Goal: Task Accomplishment & Management: Complete application form

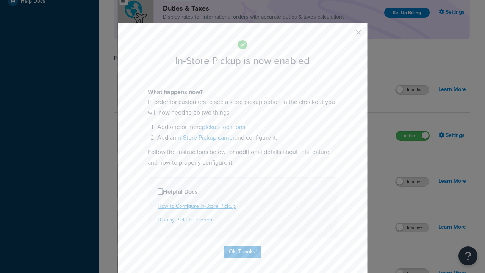
click at [347, 35] on button "button" at bounding box center [347, 35] width 2 height 2
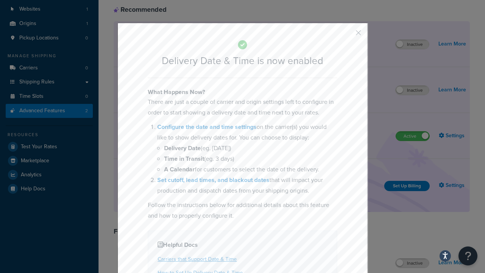
click at [347, 35] on button "button" at bounding box center [347, 35] width 2 height 2
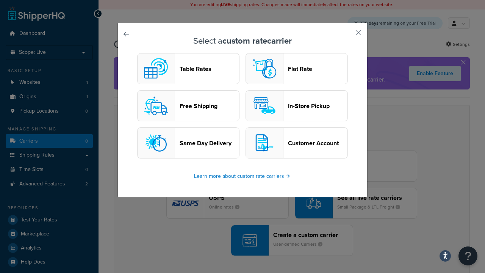
click at [297, 106] on header "In-Store Pickup" at bounding box center [317, 105] width 59 height 7
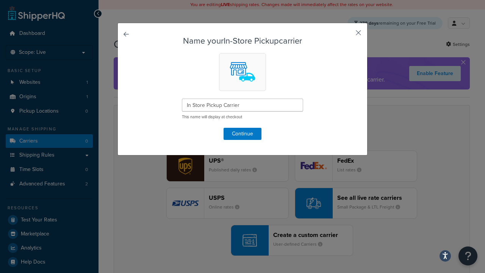
click at [347, 35] on button "button" at bounding box center [347, 35] width 2 height 2
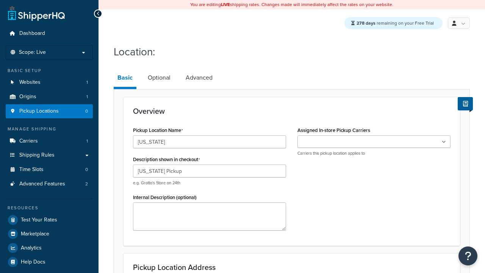
type input "[US_STATE] Pickup"
click at [374, 142] on ul at bounding box center [373, 141] width 153 height 12
type input "[STREET_ADDRESS][PERSON_NAME]"
type input "Suite B"
type input "Irvine"
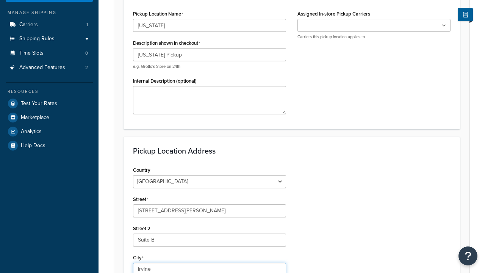
select select "5"
type input "Irvine"
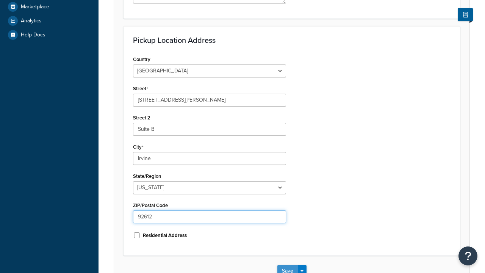
type input "92612"
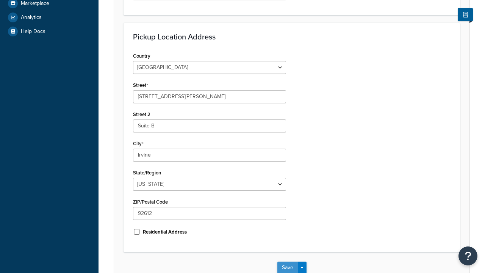
click at [287, 261] on button "Save" at bounding box center [287, 267] width 20 height 12
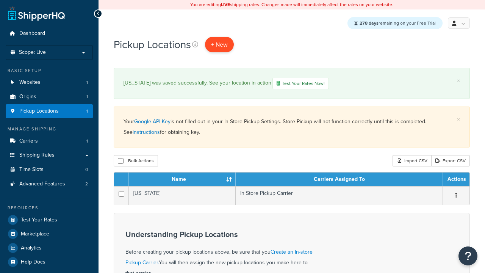
click at [220, 45] on span "+ New" at bounding box center [219, 44] width 17 height 9
